Goal: Check status: Check status

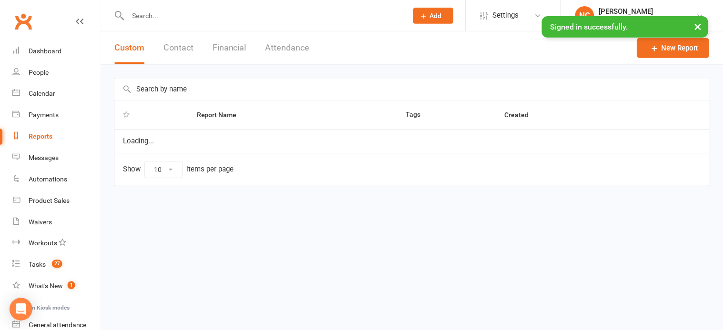
click at [284, 43] on button "Attendance" at bounding box center [288, 47] width 44 height 33
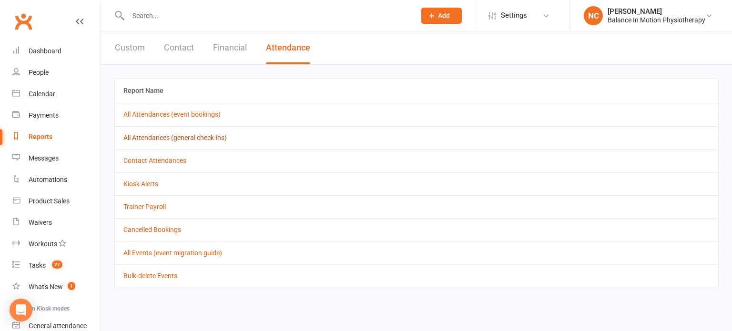
click at [201, 140] on link "All Attendances (general check-ins)" at bounding box center [174, 138] width 103 height 8
click at [198, 118] on link "All Attendances (event bookings)" at bounding box center [171, 115] width 97 height 8
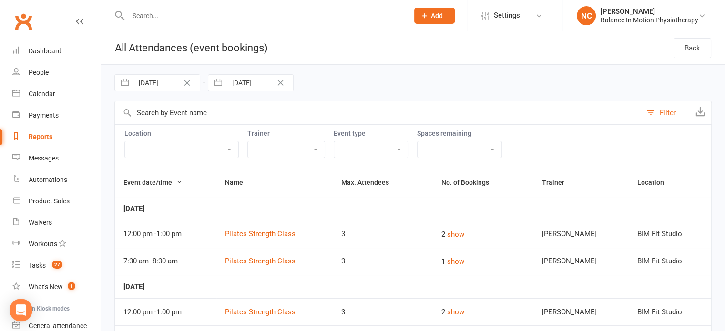
click at [154, 81] on input "[DATE]" at bounding box center [166, 83] width 66 height 16
select select "6"
select select "2025"
select select "7"
select select "2025"
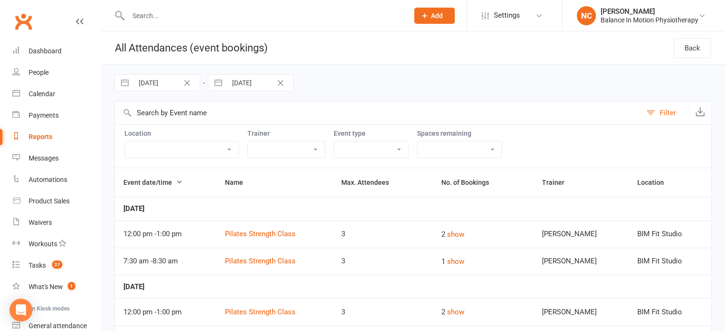
select select "8"
select select "2025"
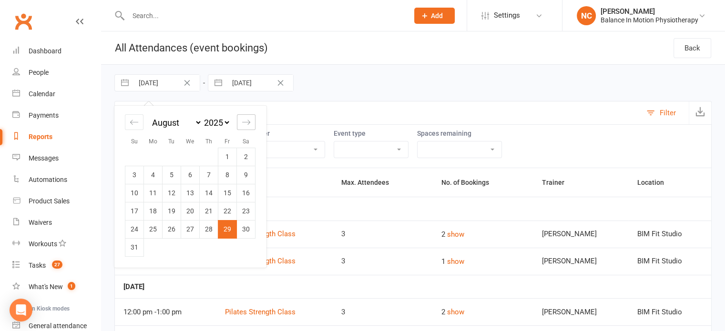
click at [250, 123] on icon "Move forward to switch to the next month." at bounding box center [246, 122] width 9 height 9
select select "9"
select select "2025"
click at [133, 175] on td "7" at bounding box center [134, 175] width 19 height 18
type input "[DATE]"
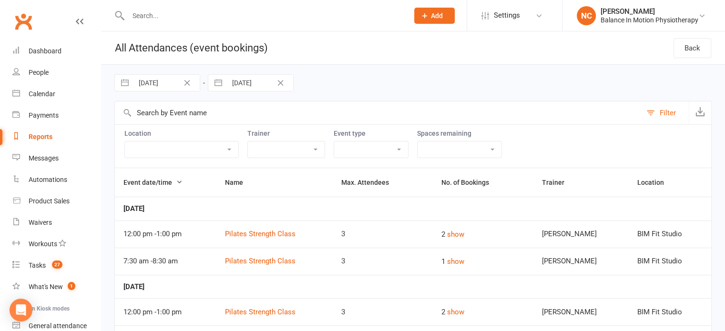
click at [264, 83] on input "[DATE]" at bounding box center [260, 83] width 66 height 16
select select "7"
select select "2025"
select select "8"
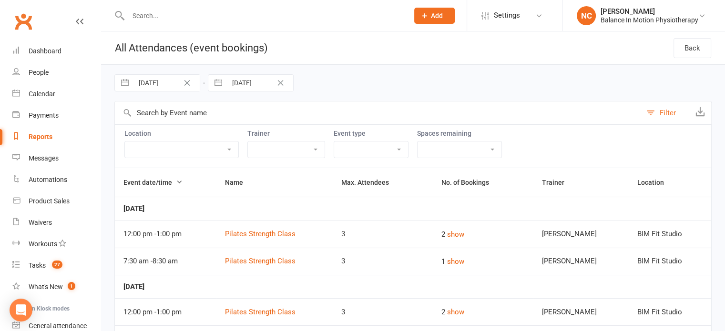
select select "2025"
select select "9"
select select "2025"
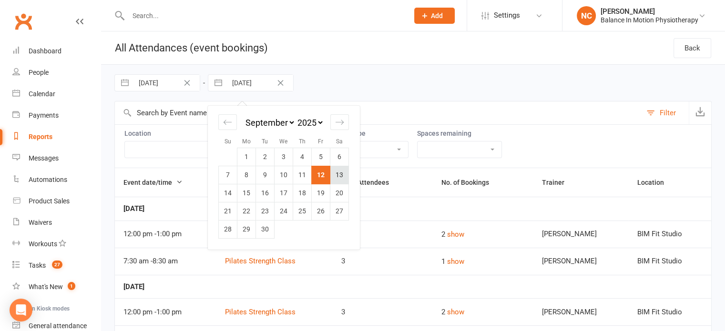
click at [338, 172] on td "13" at bounding box center [339, 175] width 19 height 18
type input "[DATE]"
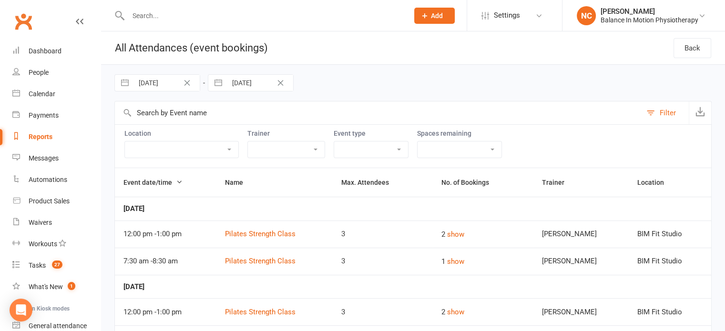
click at [325, 148] on select "[PERSON_NAME] [PERSON_NAME] [PERSON_NAME] [PERSON_NAME]" at bounding box center [286, 150] width 77 height 16
click at [290, 142] on select "[PERSON_NAME] [PERSON_NAME] [PERSON_NAME] [PERSON_NAME]" at bounding box center [286, 150] width 77 height 16
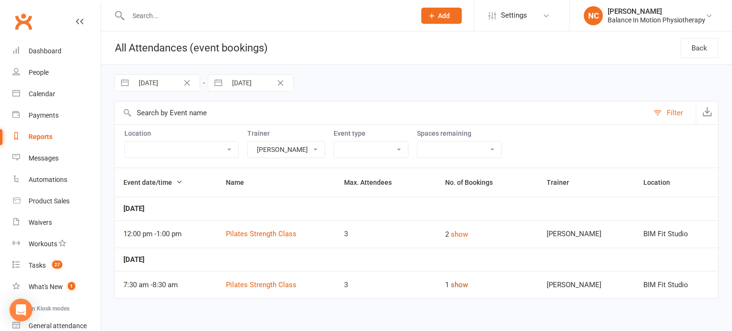
click at [468, 286] on button "show" at bounding box center [459, 284] width 17 height 11
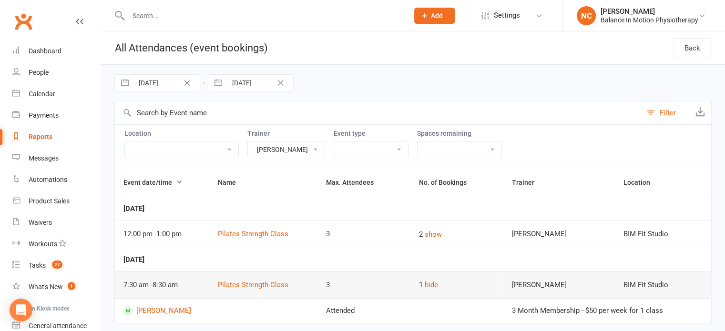
click at [477, 234] on div "2 show" at bounding box center [457, 234] width 76 height 11
click at [421, 231] on div "2 show" at bounding box center [457, 234] width 76 height 11
click at [438, 231] on button "show" at bounding box center [433, 234] width 17 height 11
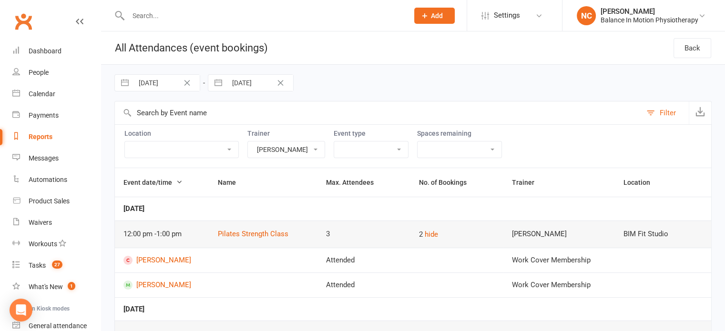
click at [321, 144] on select "[PERSON_NAME] [PERSON_NAME] [PERSON_NAME] [PERSON_NAME]" at bounding box center [286, 150] width 77 height 16
click at [290, 142] on select "[PERSON_NAME] [PERSON_NAME] [PERSON_NAME] [PERSON_NAME]" at bounding box center [286, 150] width 77 height 16
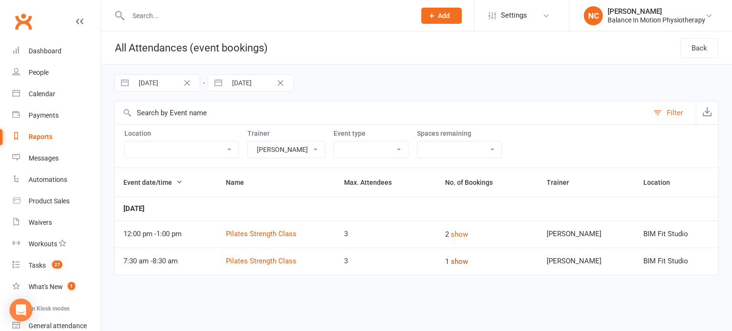
click at [468, 259] on button "show" at bounding box center [459, 261] width 17 height 11
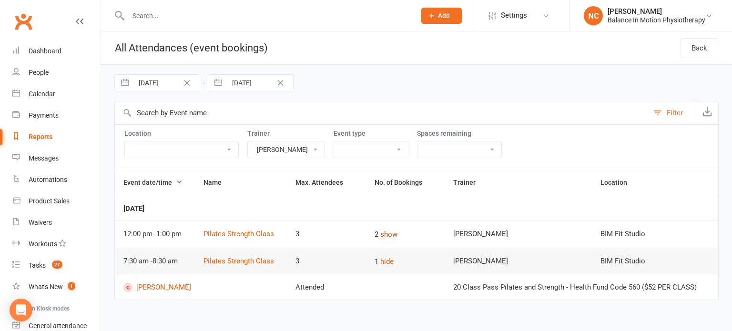
click at [396, 229] on button "show" at bounding box center [388, 234] width 17 height 11
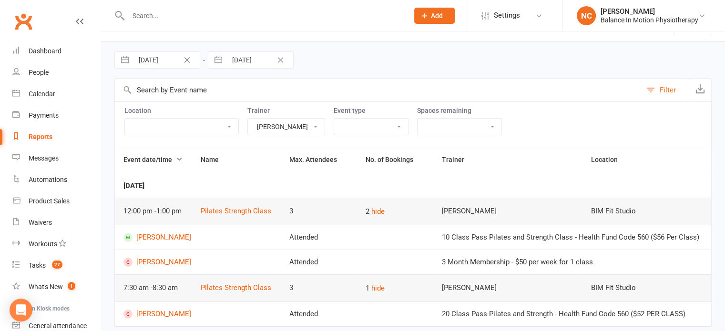
scroll to position [44, 0]
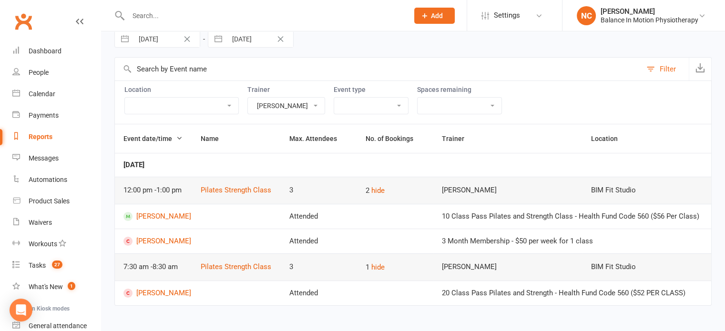
click at [325, 98] on select "[PERSON_NAME] [PERSON_NAME] [PERSON_NAME] [PERSON_NAME]" at bounding box center [286, 106] width 77 height 16
select select "53205"
click at [290, 98] on select "[PERSON_NAME] [PERSON_NAME] [PERSON_NAME] [PERSON_NAME]" at bounding box center [286, 106] width 77 height 16
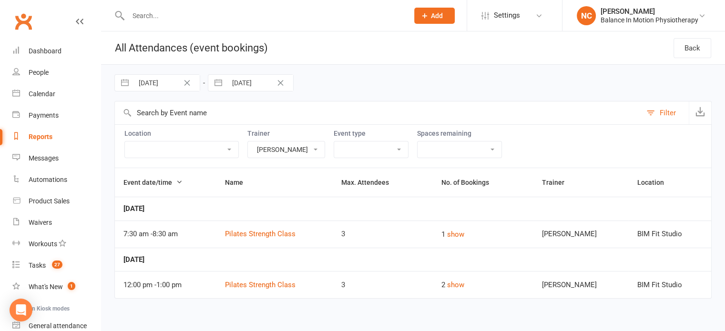
scroll to position [0, 0]
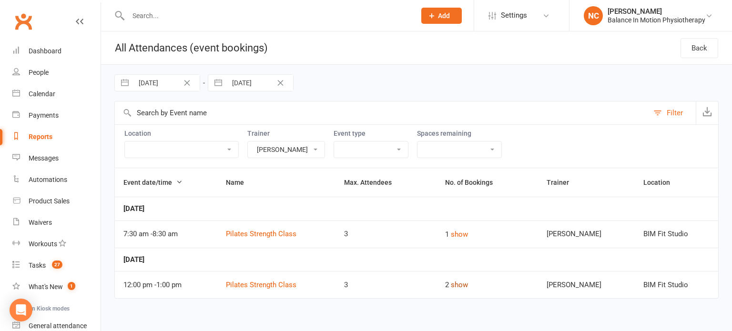
click at [463, 285] on button "show" at bounding box center [459, 284] width 17 height 11
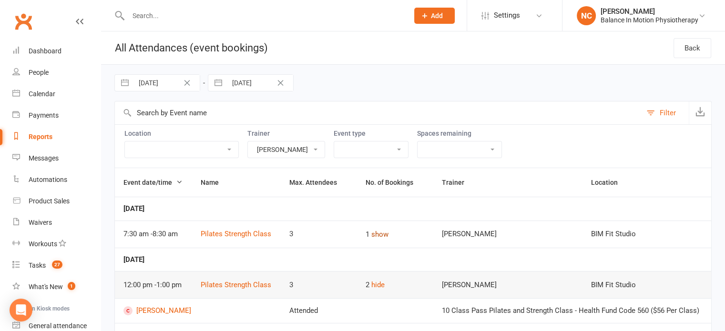
click at [381, 232] on button "show" at bounding box center [379, 234] width 17 height 11
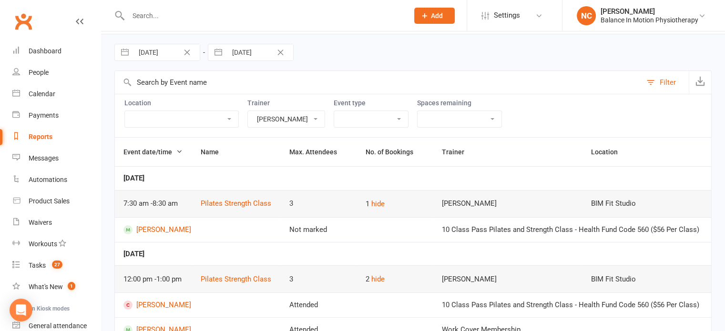
scroll to position [67, 0]
